Goal: Task Accomplishment & Management: Manage account settings

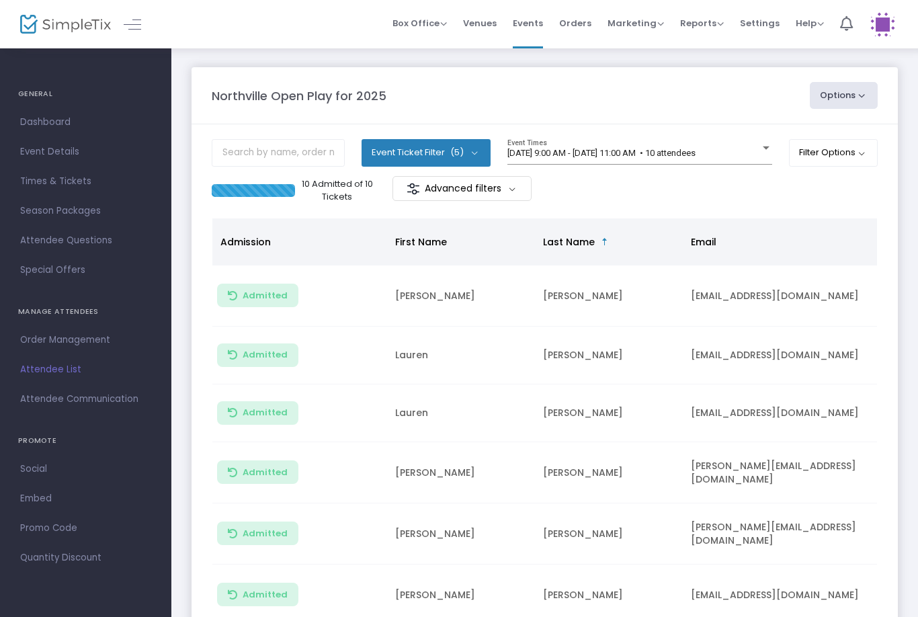
click at [624, 158] on span "1/2/2025 @ 9:00 AM - 1/2/2025 @ 11:00 AM • 10 attendees" at bounding box center [601, 153] width 188 height 10
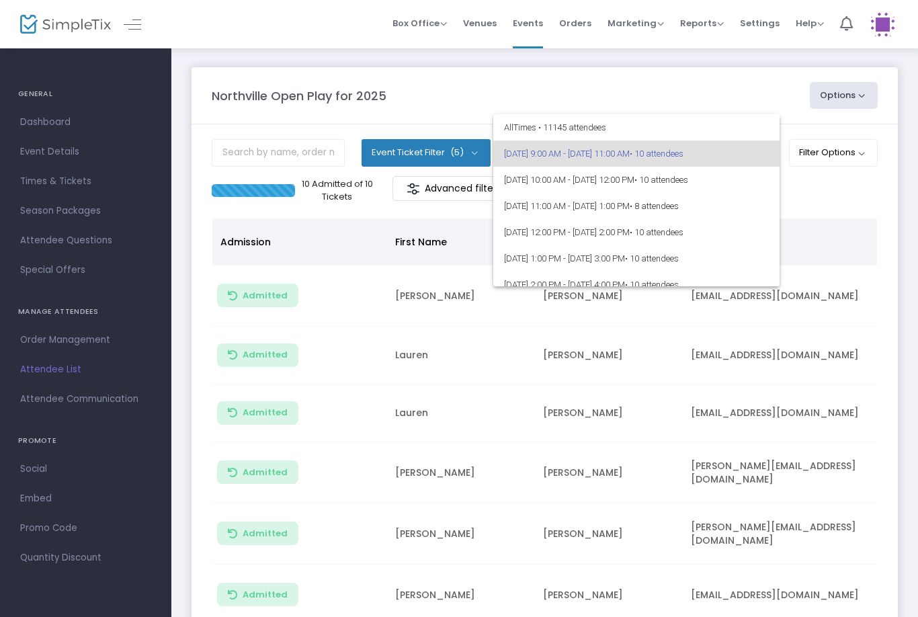
click at [871, 158] on div at bounding box center [459, 308] width 918 height 617
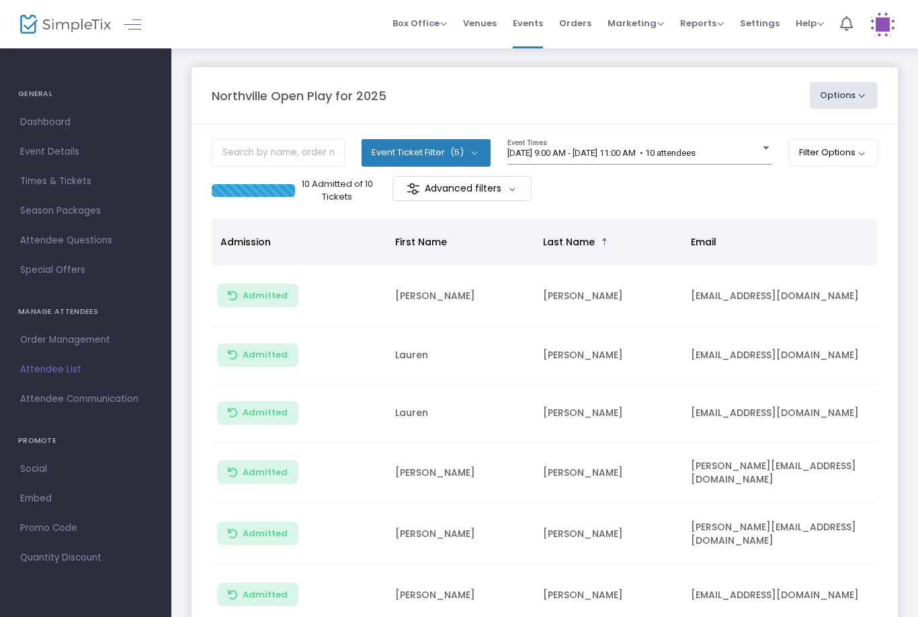
click at [871, 158] on button "Filter Options" at bounding box center [833, 152] width 89 height 27
click at [686, 192] on span at bounding box center [691, 191] width 16 height 16
